Goal: Book appointment/travel/reservation

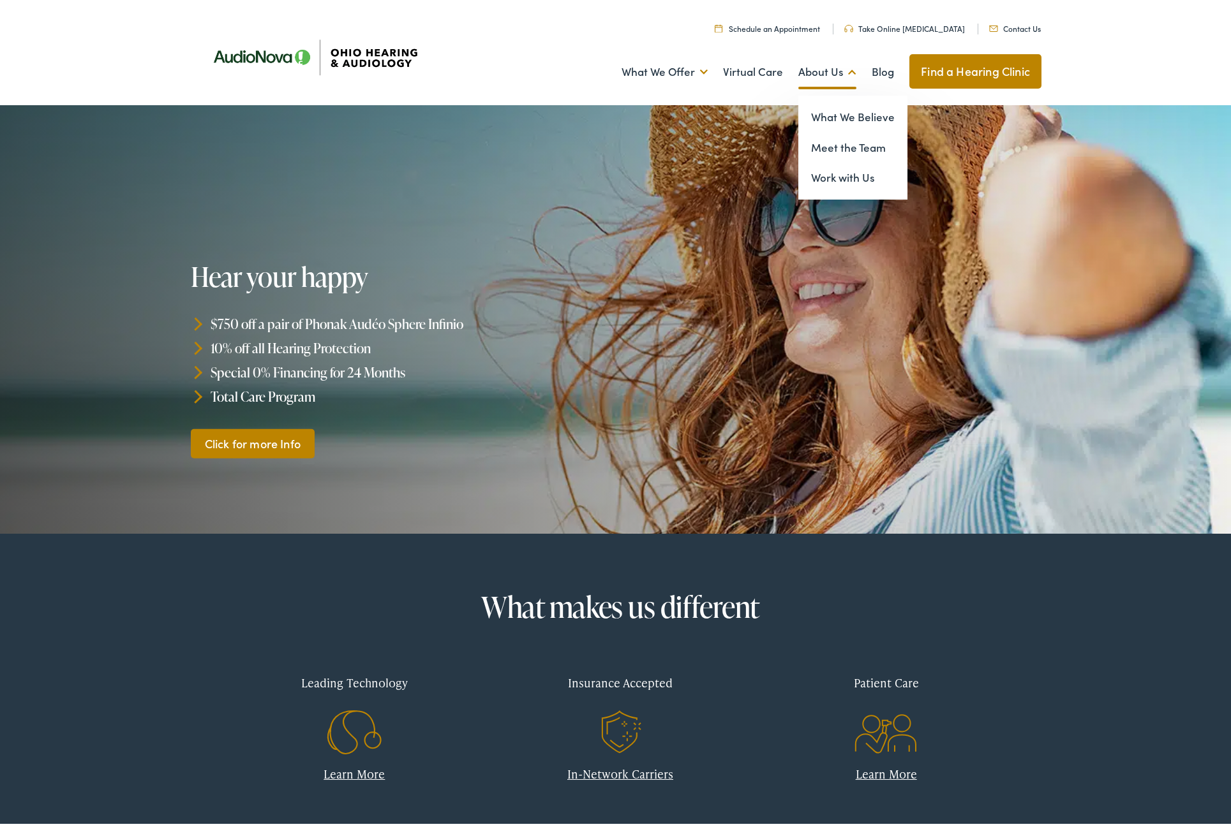
click at [803, 65] on link "About Us" at bounding box center [827, 68] width 58 height 47
click at [815, 147] on link "Meet the Team" at bounding box center [852, 144] width 109 height 31
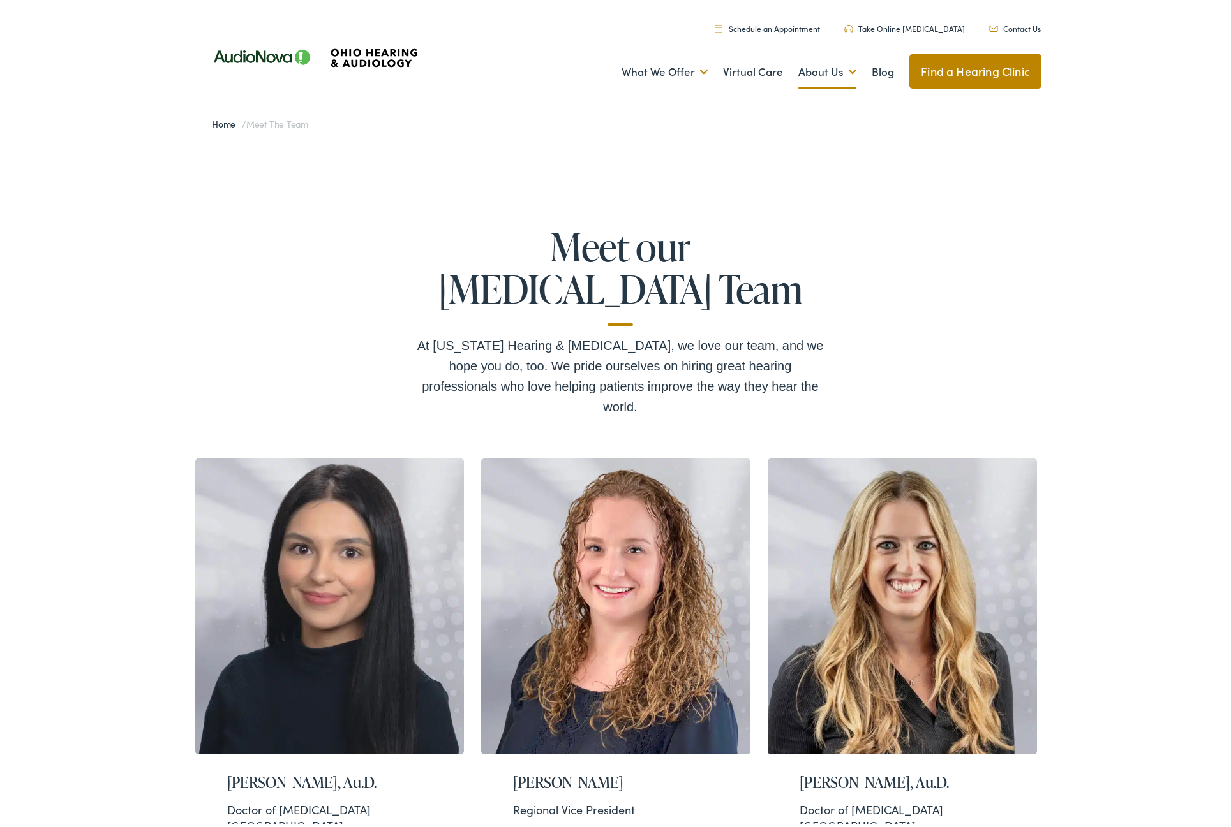
click at [776, 30] on link "Schedule an Appointment" at bounding box center [766, 25] width 105 height 11
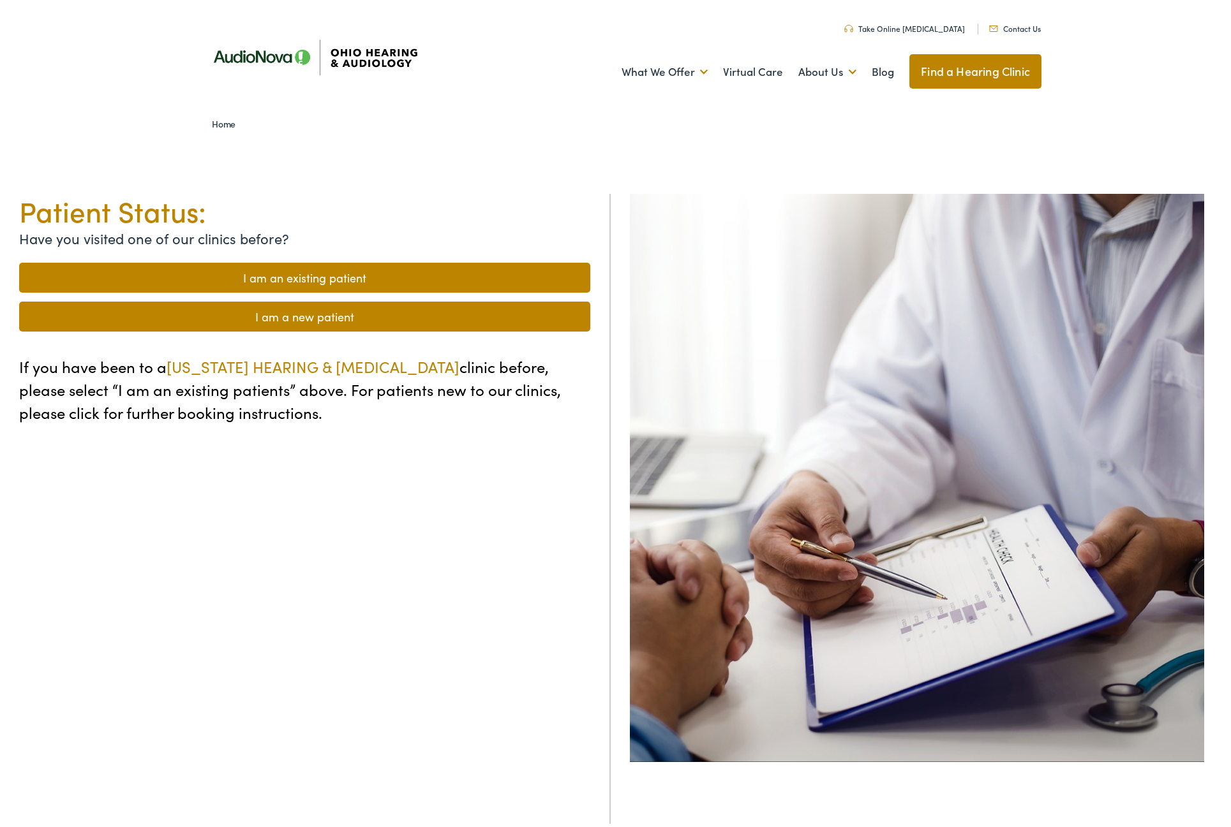
click at [260, 277] on link "I am an existing patient" at bounding box center [304, 275] width 571 height 30
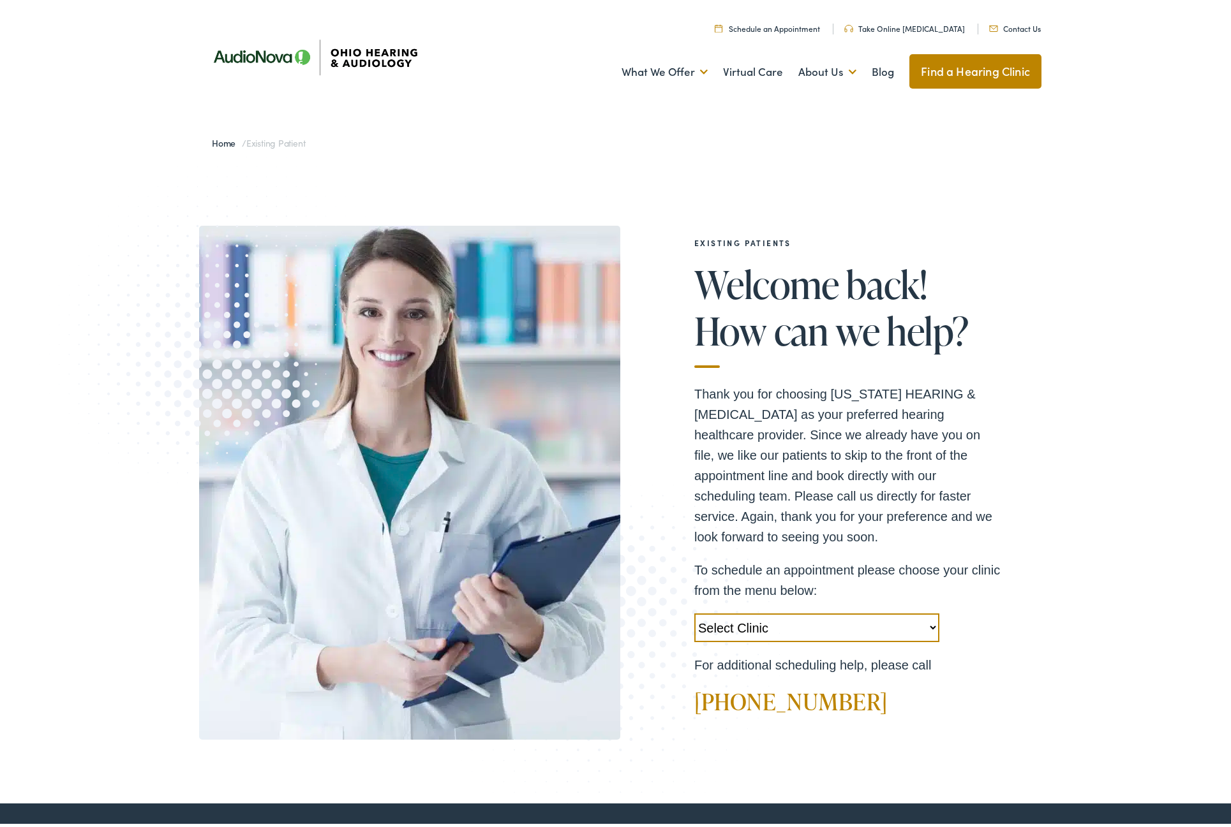
select select "[URL][DOMAIN_NAME]"
